Goal: Navigation & Orientation: Find specific page/section

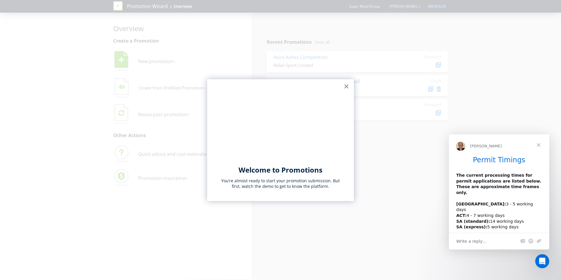
click at [346, 86] on button "×" at bounding box center [346, 86] width 6 height 9
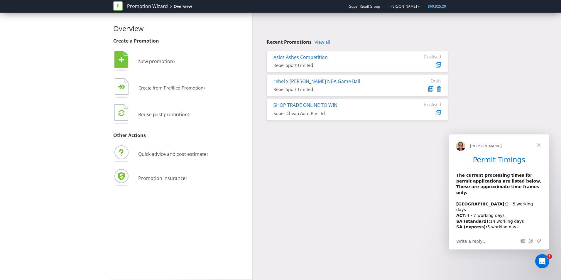
click at [540, 143] on span "Close" at bounding box center [538, 144] width 21 height 21
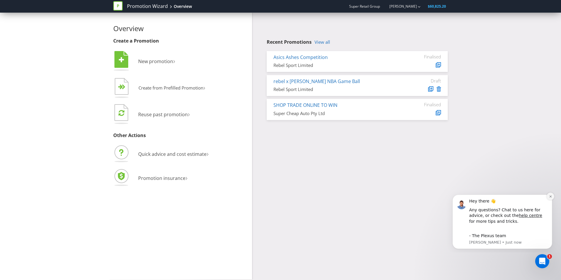
click at [552, 197] on button "Dismiss notification" at bounding box center [550, 196] width 8 height 8
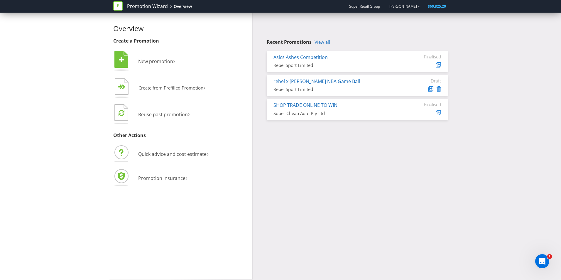
click at [388, 172] on div "Overview Create a Promotion  New promotion ›   Create from Prefilled Promoti…" at bounding box center [280, 146] width 343 height 267
